Goal: Task Accomplishment & Management: Complete application form

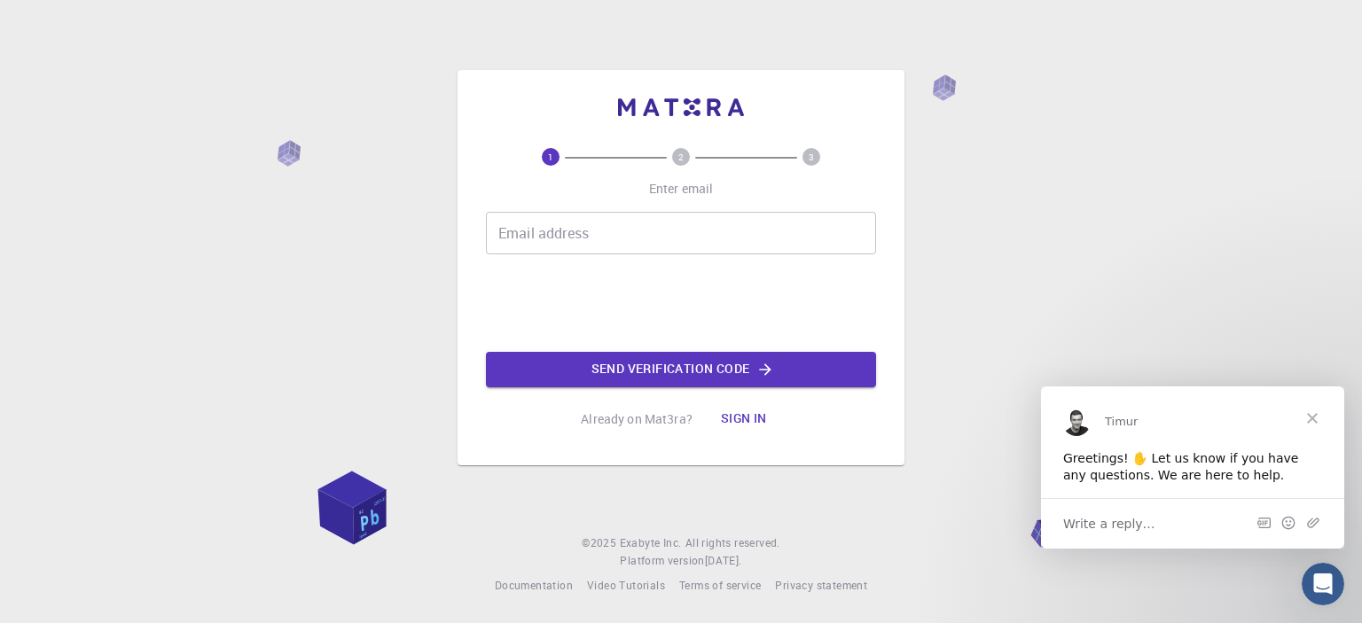
click at [1318, 409] on span "Close" at bounding box center [1312, 418] width 64 height 64
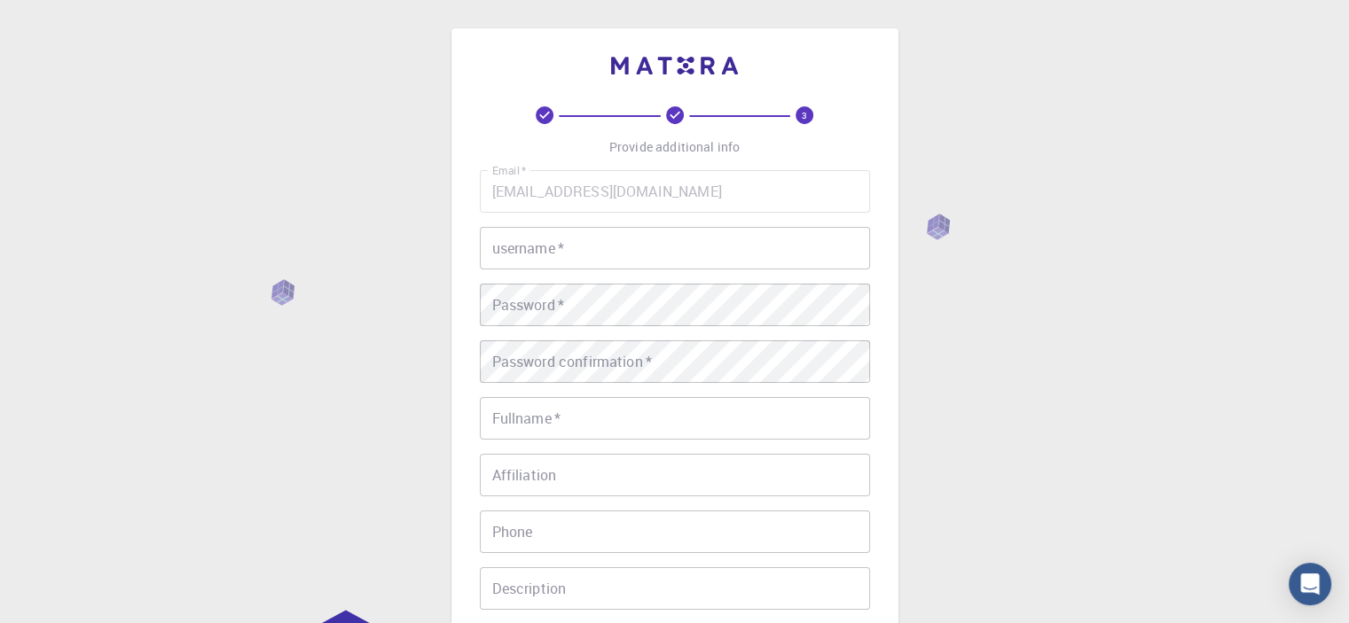
click at [674, 118] on icon at bounding box center [675, 115] width 18 height 18
click at [692, 242] on input "username   *" at bounding box center [675, 248] width 390 height 43
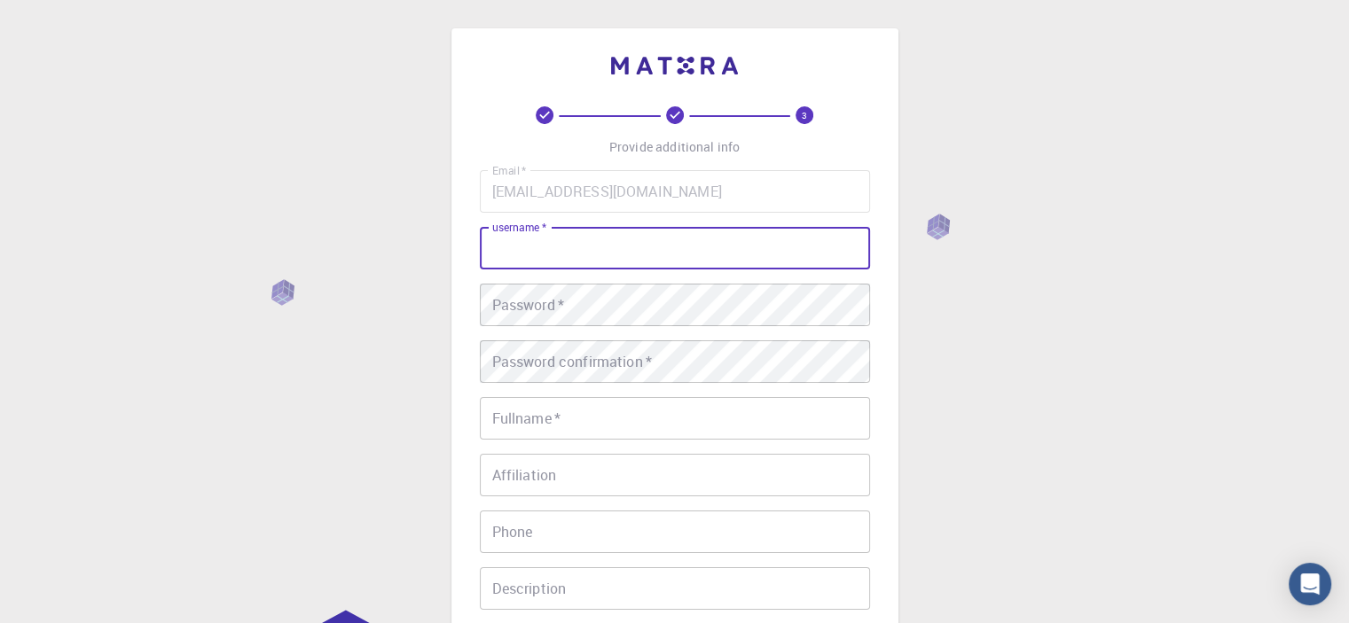
drag, startPoint x: 683, startPoint y: 253, endPoint x: 875, endPoint y: 91, distance: 251.1
click at [875, 91] on div "3 Provide additional info Email   * othmanekhmaich@gmail.com Email   * username…" at bounding box center [674, 406] width 447 height 757
